Goal: Navigation & Orientation: Go to known website

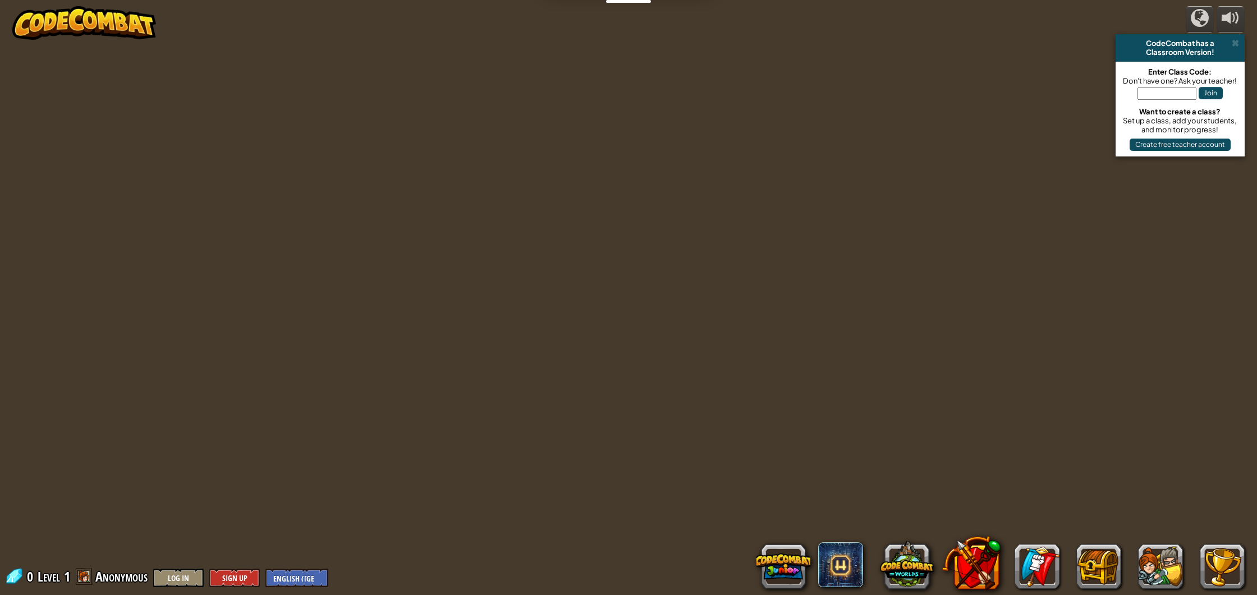
click at [103, 36] on img at bounding box center [84, 23] width 144 height 34
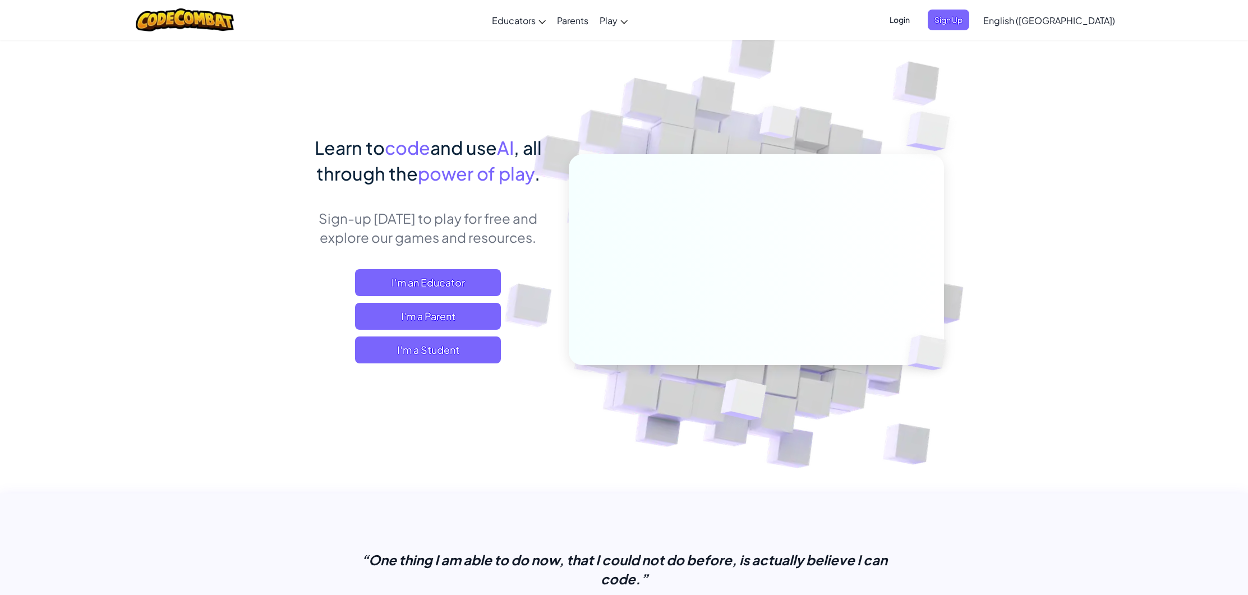
click at [917, 25] on span "Login" at bounding box center [900, 20] width 34 height 21
